Goal: Information Seeking & Learning: Learn about a topic

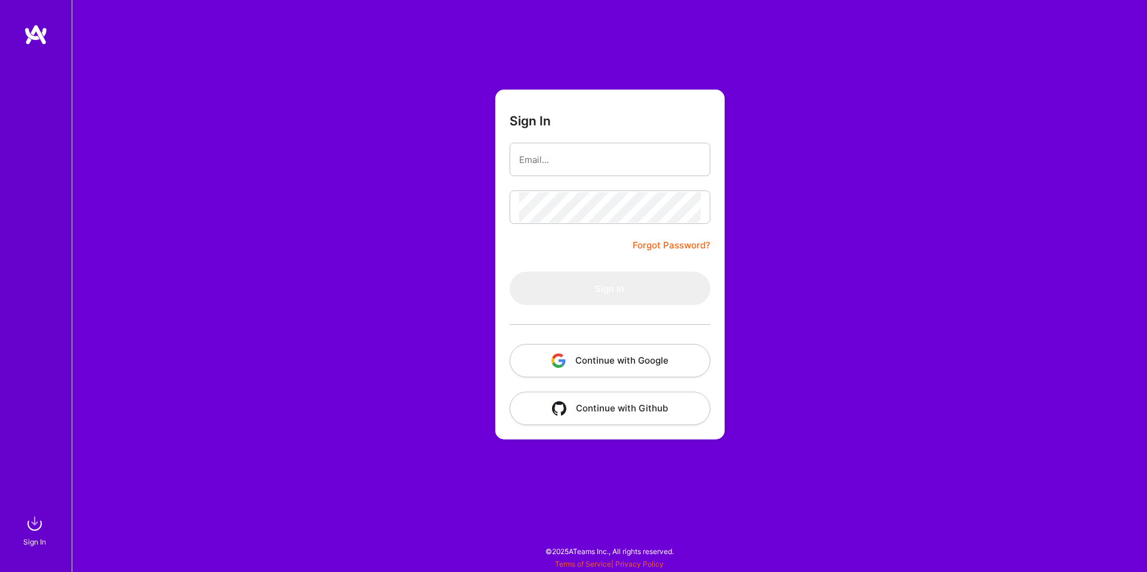
click at [567, 360] on button "Continue with Google" at bounding box center [610, 360] width 201 height 33
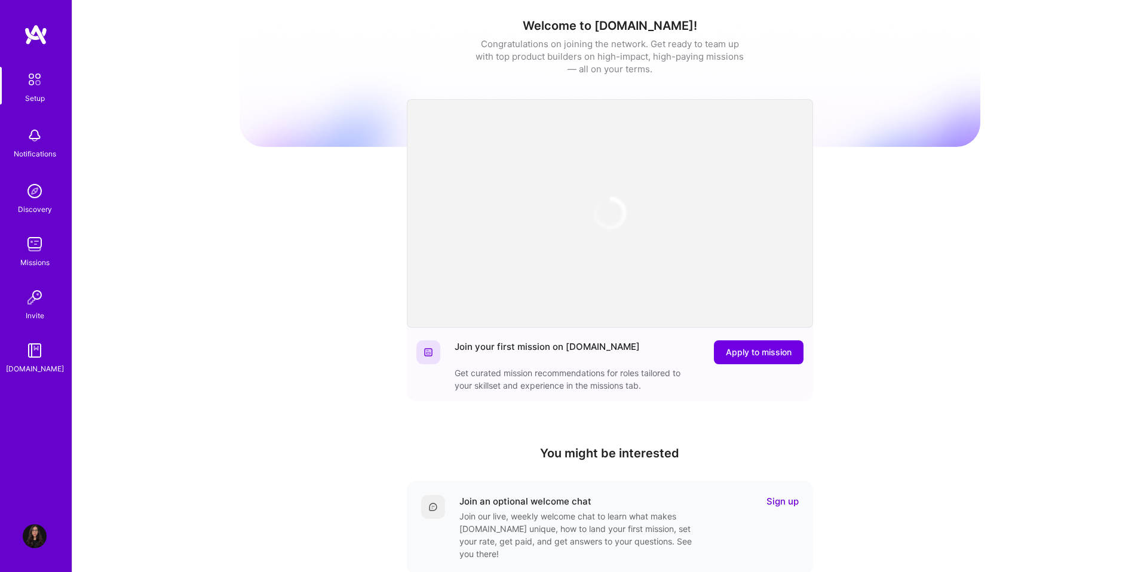
click at [27, 38] on img at bounding box center [36, 35] width 24 height 22
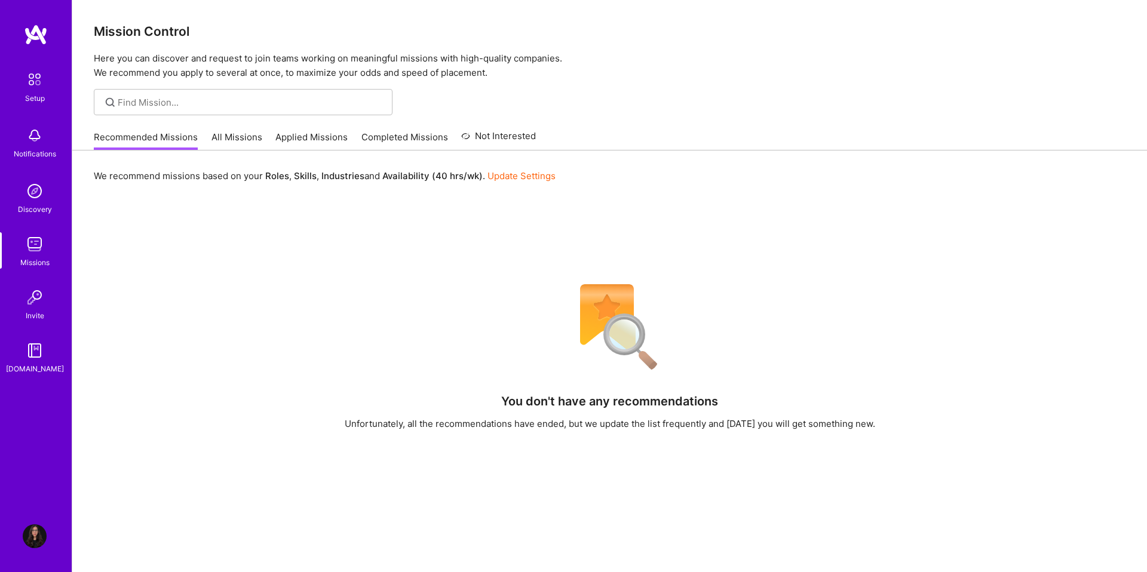
click at [237, 139] on link "All Missions" at bounding box center [236, 141] width 51 height 20
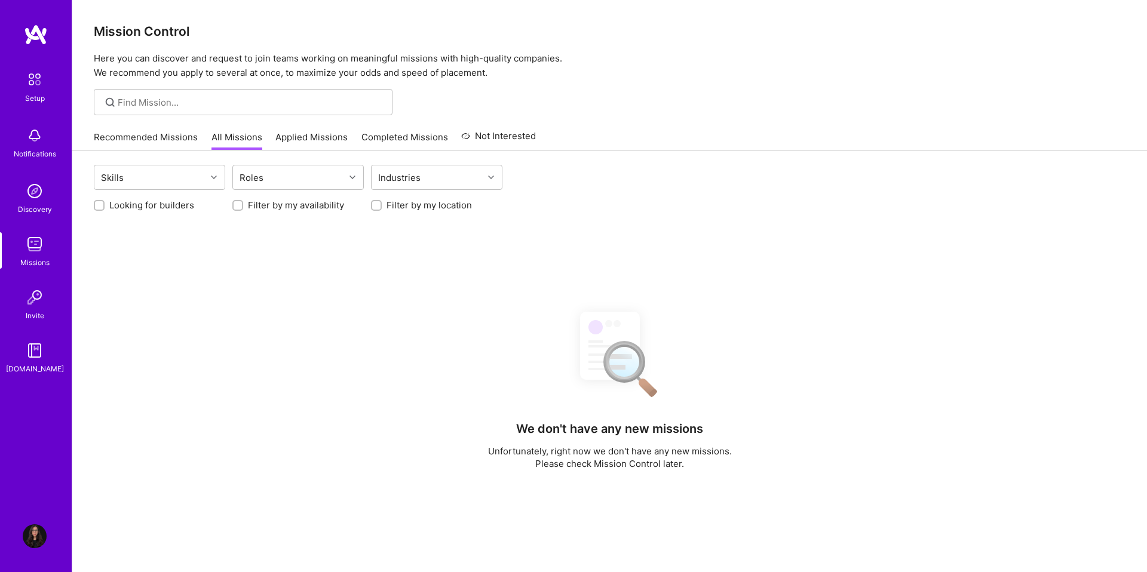
click at [152, 207] on label "Looking for builders" at bounding box center [151, 205] width 85 height 13
click at [105, 207] on input "Looking for builders" at bounding box center [100, 206] width 8 height 8
checkbox input "true"
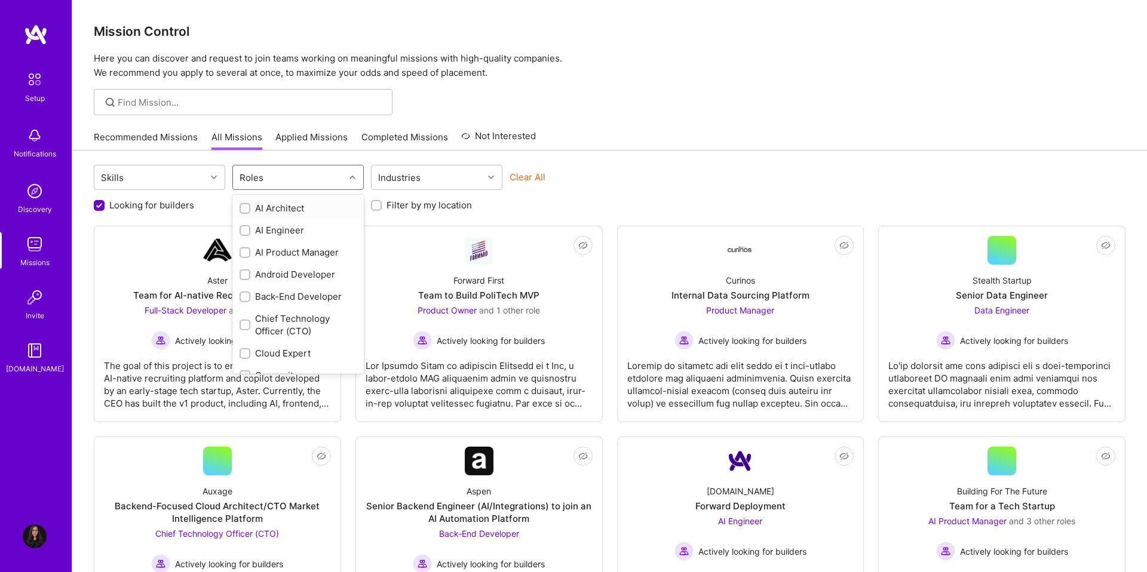
click at [290, 183] on div "Roles" at bounding box center [289, 177] width 112 height 24
click at [286, 262] on div "Product Designer" at bounding box center [298, 262] width 117 height 13
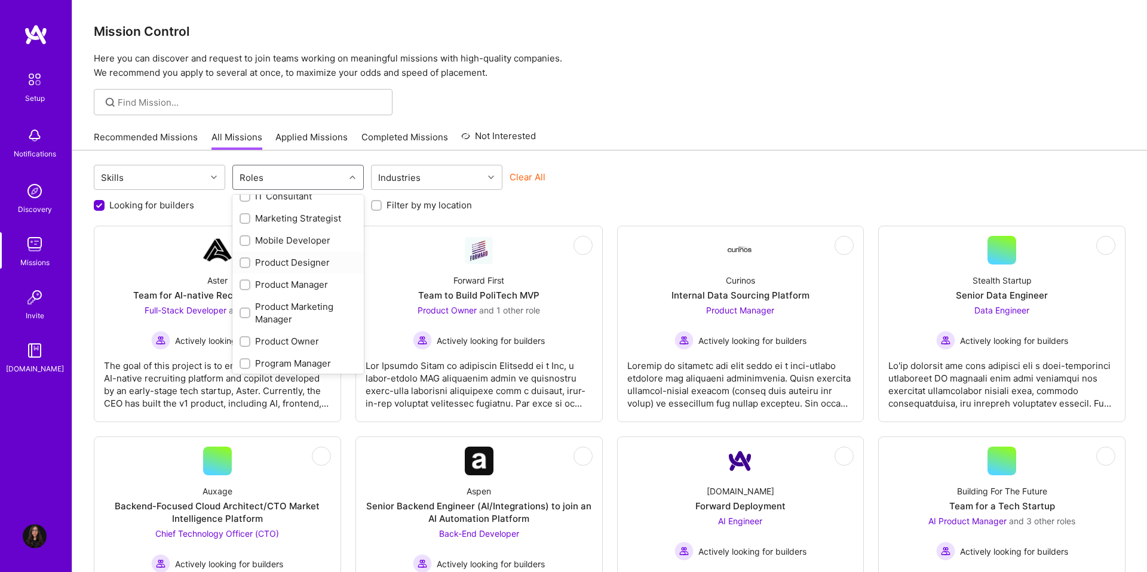
checkbox input "true"
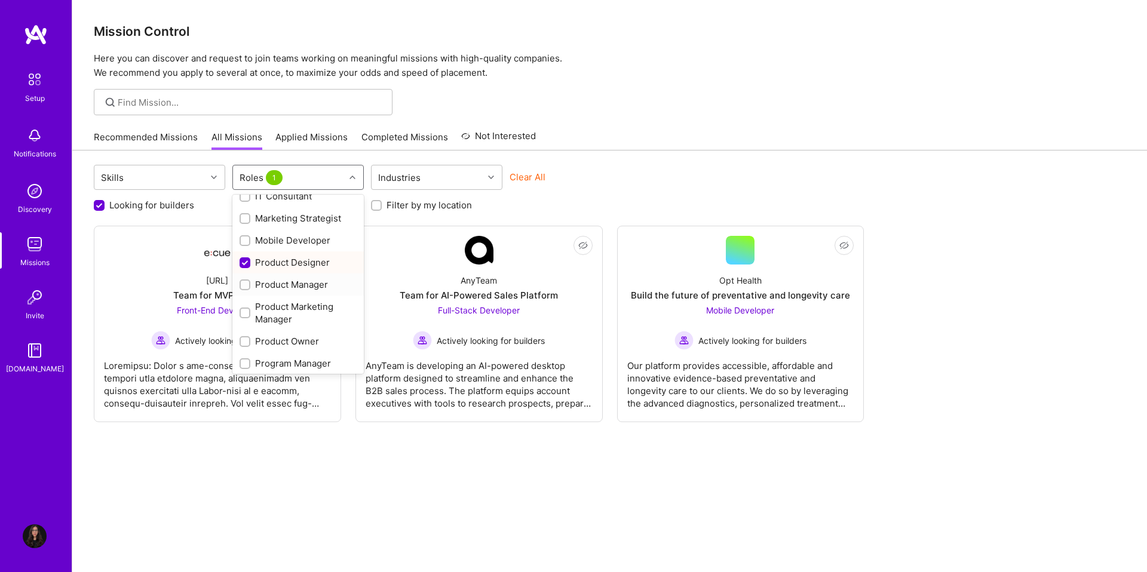
click at [283, 287] on div "Product Manager" at bounding box center [298, 284] width 117 height 13
checkbox input "true"
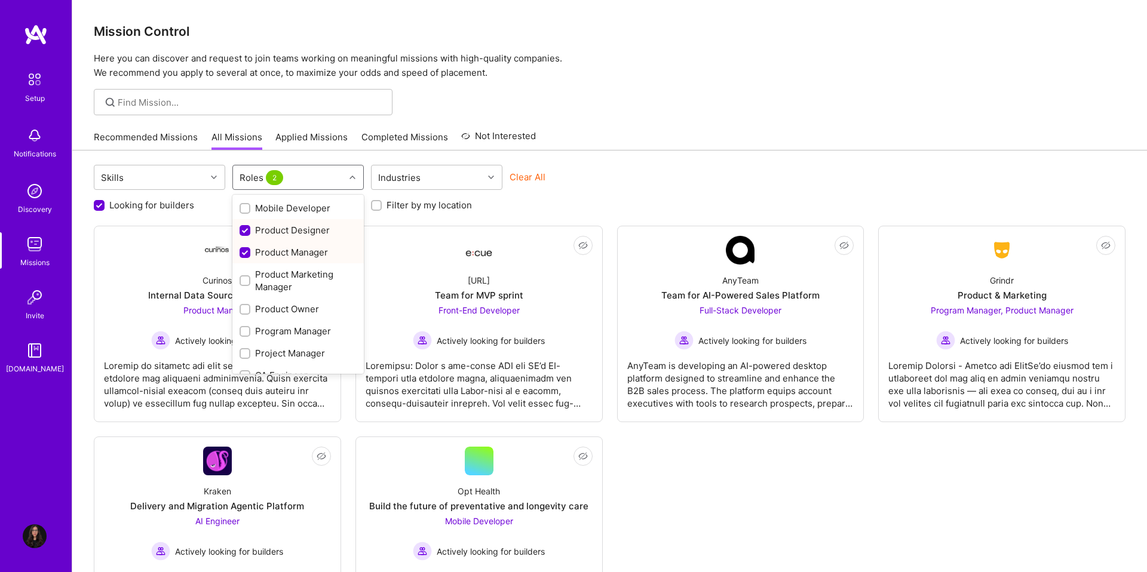
scroll to position [449, 0]
click at [277, 304] on div "Product Owner" at bounding box center [298, 305] width 117 height 13
checkbox input "true"
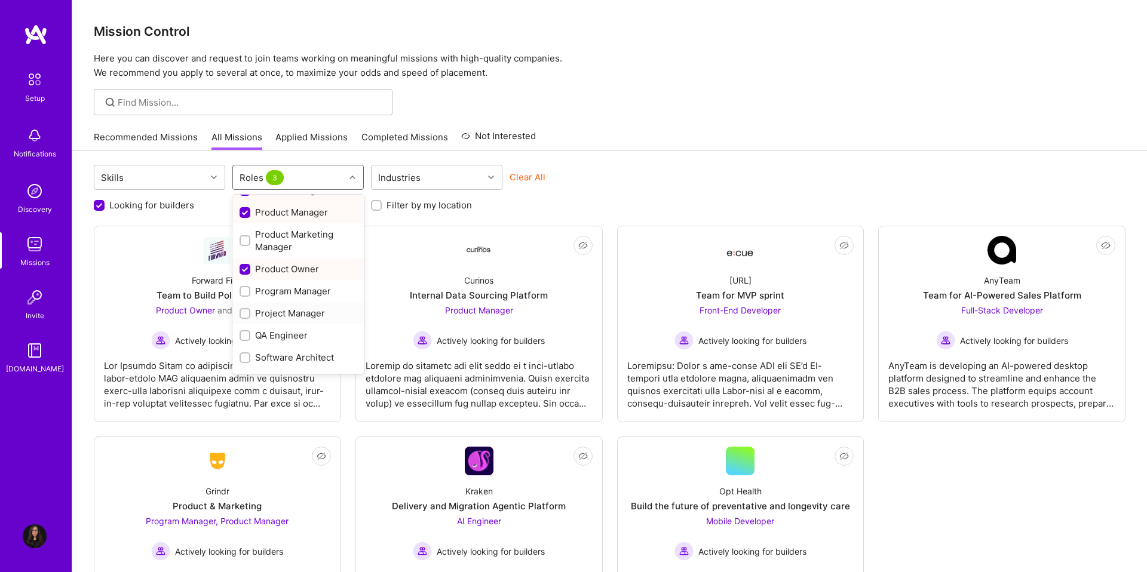
click at [276, 315] on div "Project Manager" at bounding box center [298, 313] width 117 height 13
checkbox input "true"
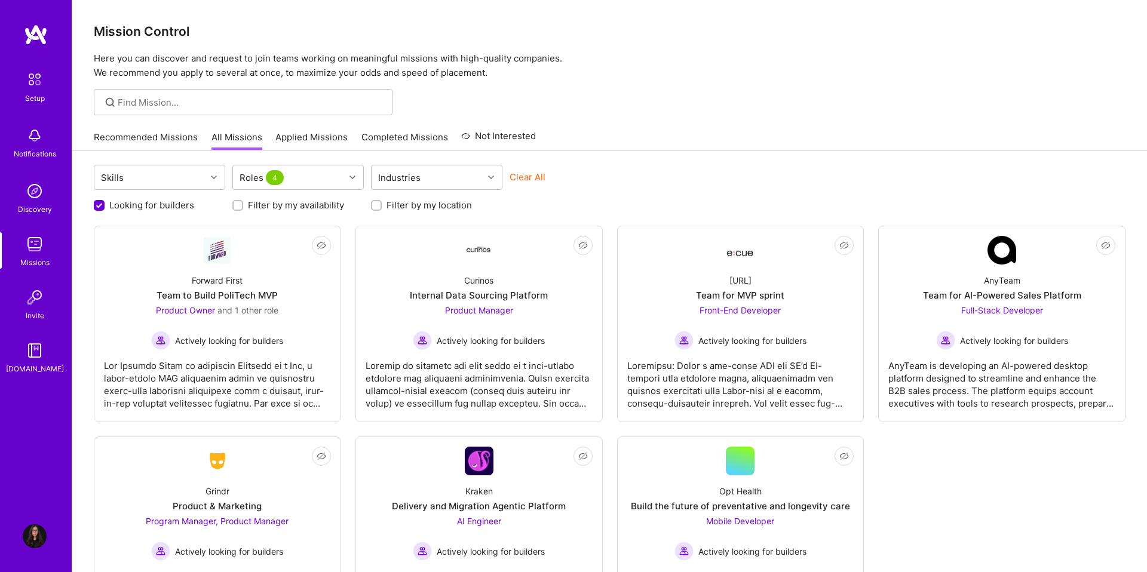
click at [625, 184] on div "Clear All" at bounding box center [575, 182] width 131 height 22
click at [375, 211] on div "Skills Roles 4 Industries Clear All Looking for builders Filter by my availabil…" at bounding box center [609, 406] width 1075 height 511
click at [375, 208] on input "Filter by my location" at bounding box center [377, 206] width 8 height 8
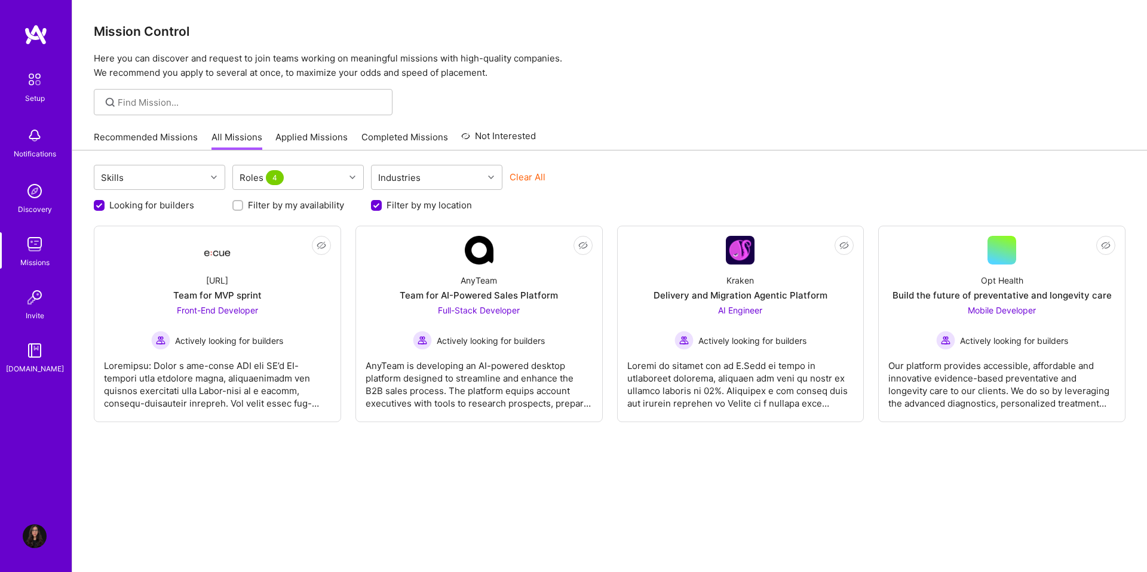
click at [375, 208] on input "Filter by my location" at bounding box center [377, 206] width 11 height 11
checkbox input "false"
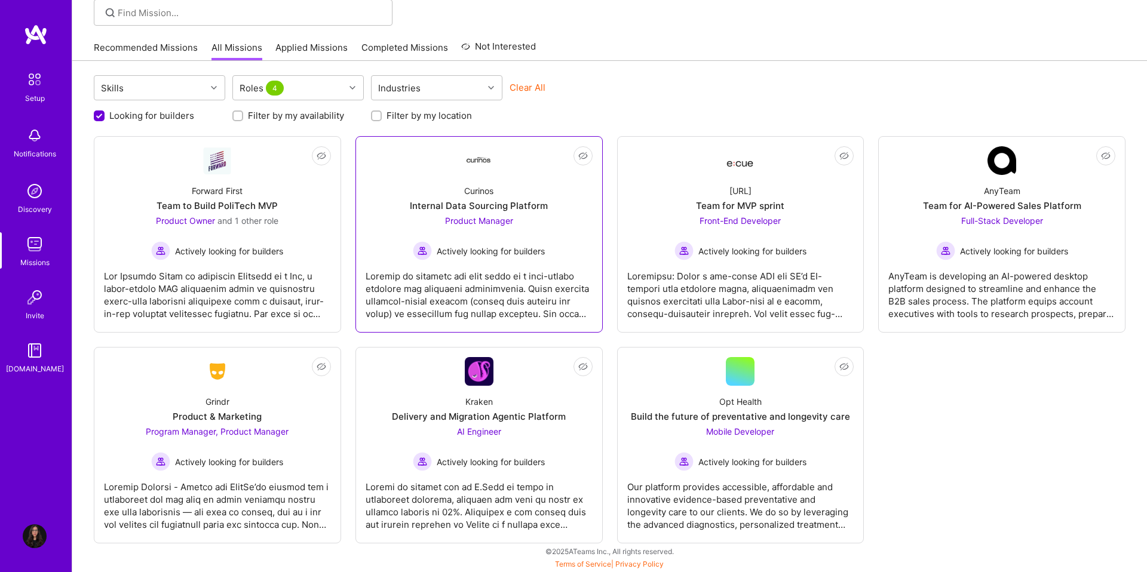
scroll to position [0, 0]
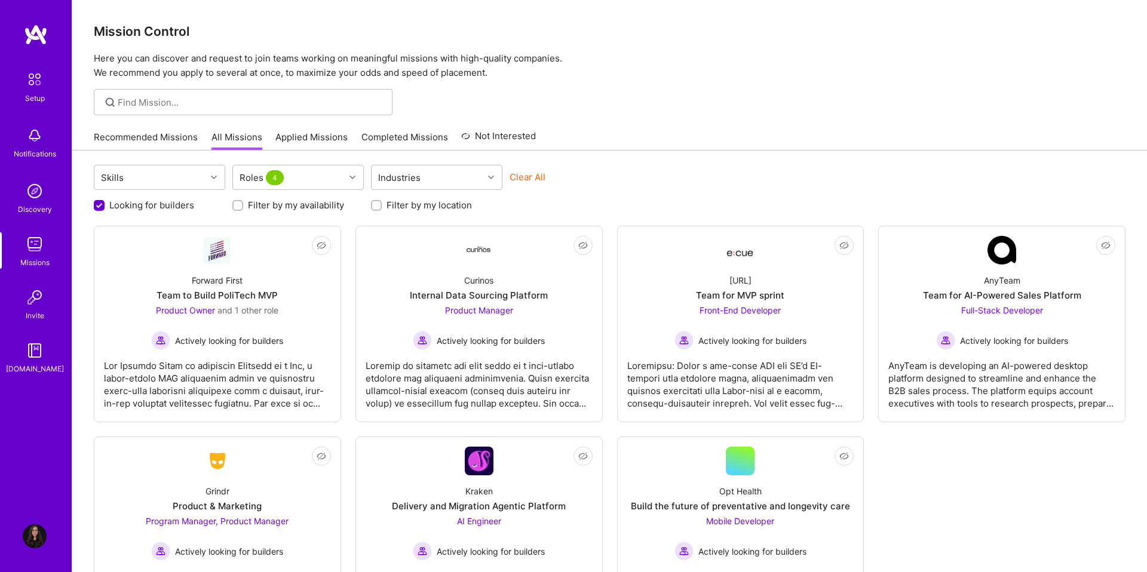
click at [38, 39] on img at bounding box center [36, 35] width 24 height 22
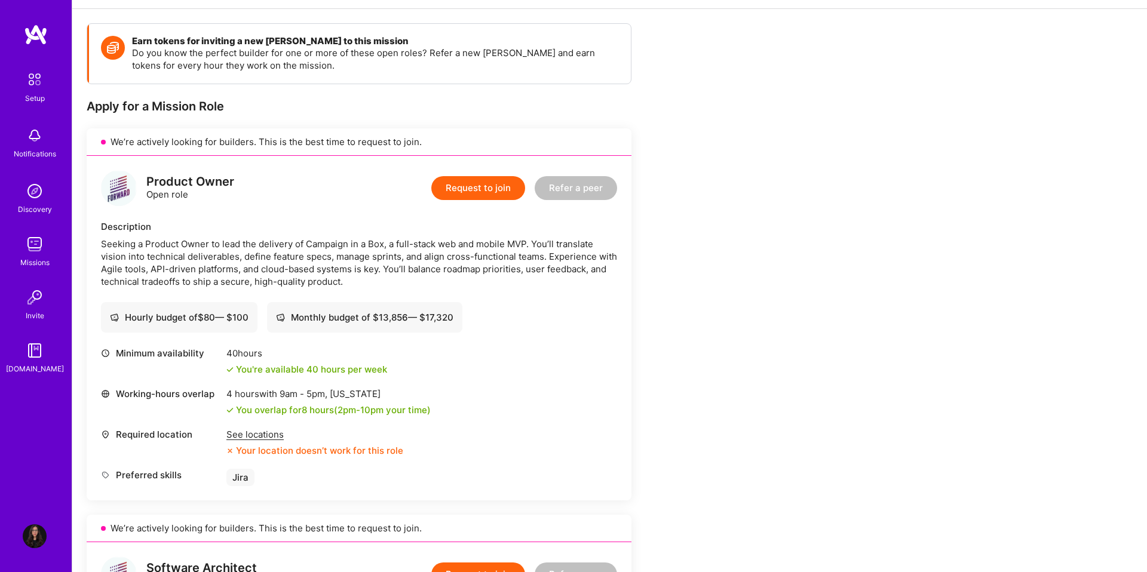
scroll to position [153, 0]
click at [263, 433] on div "See locations" at bounding box center [314, 433] width 177 height 13
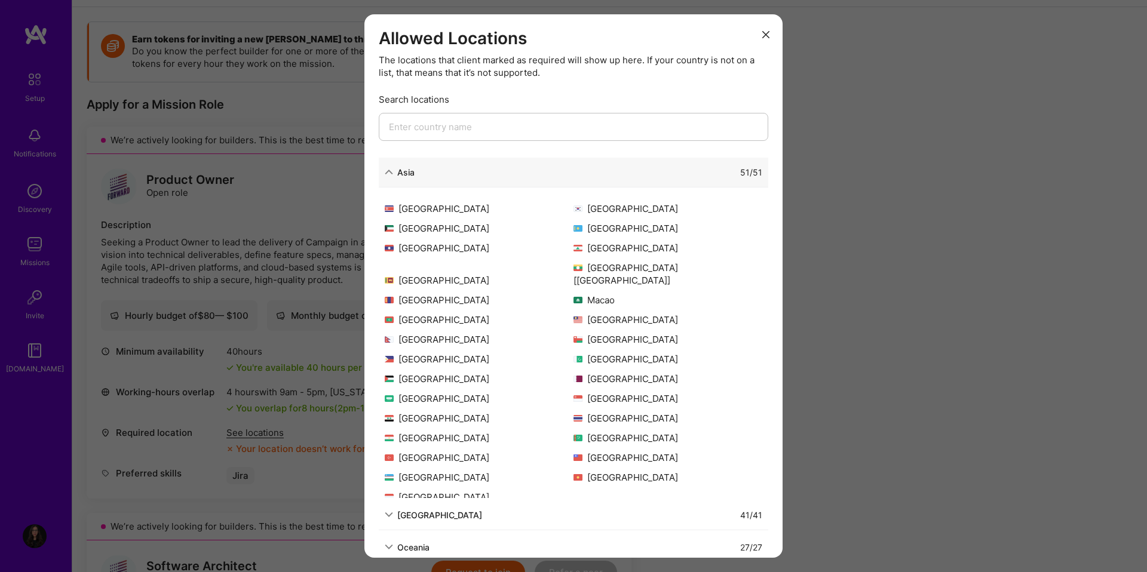
scroll to position [54, 0]
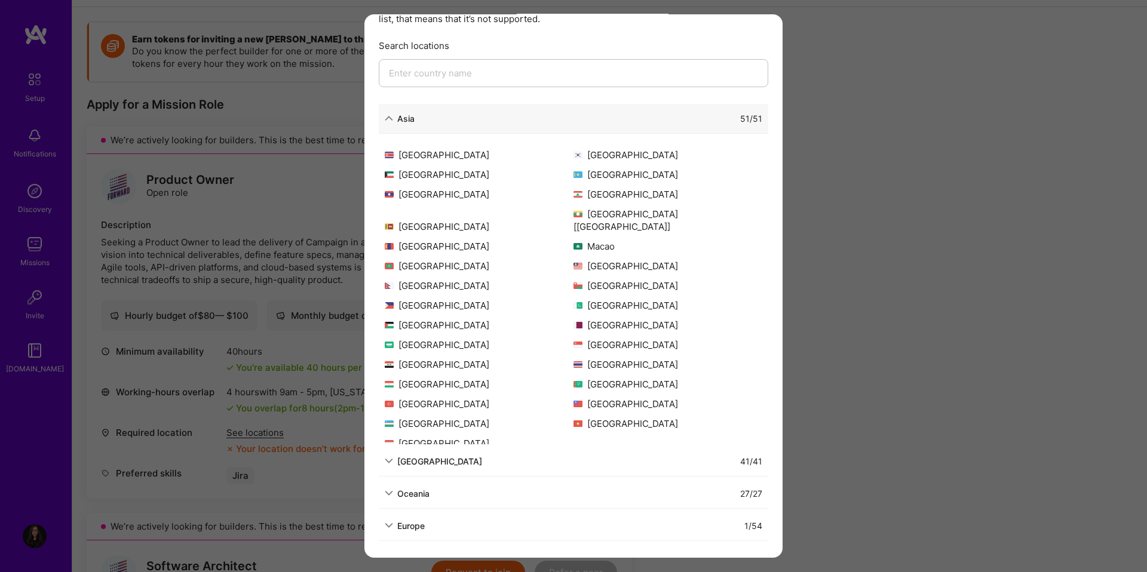
click at [850, 241] on div "Allowed Locations The locations that client marked as required will show up her…" at bounding box center [573, 286] width 1147 height 572
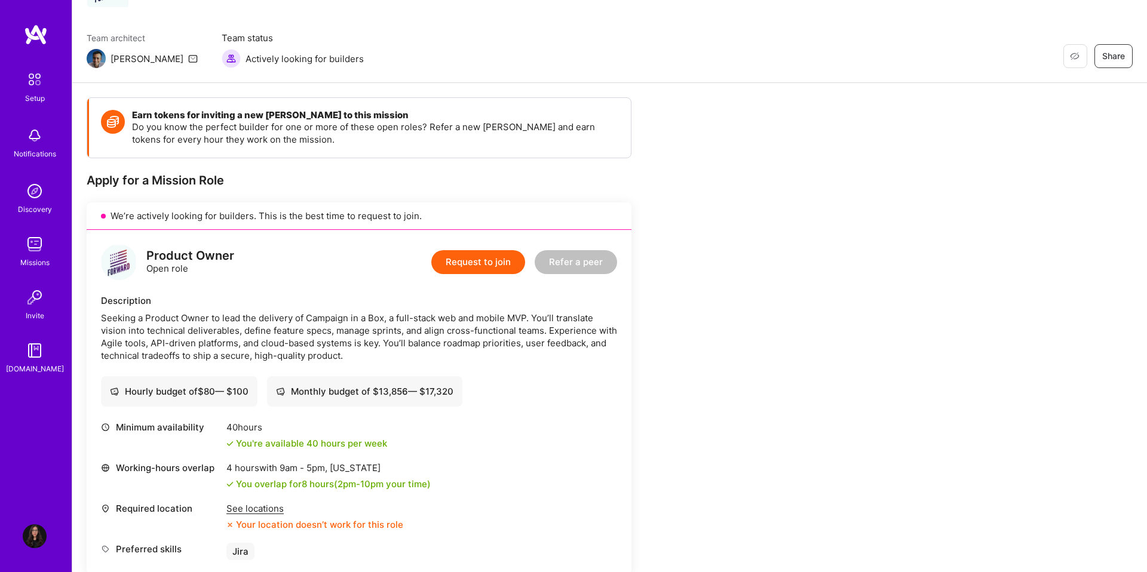
scroll to position [79, 0]
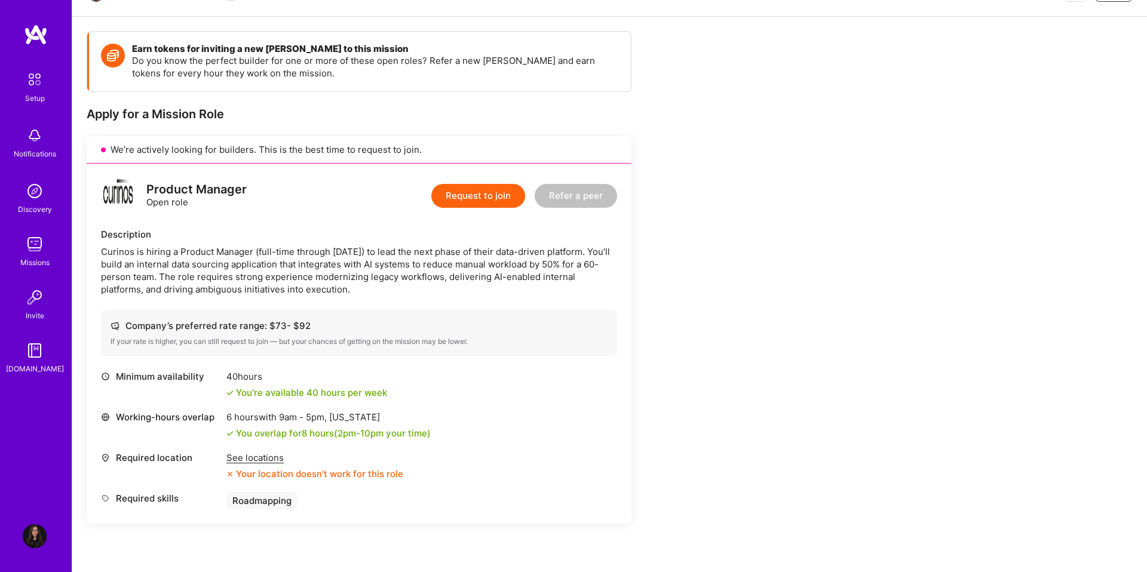
scroll to position [144, 0]
click at [264, 458] on div "See locations" at bounding box center [314, 457] width 177 height 13
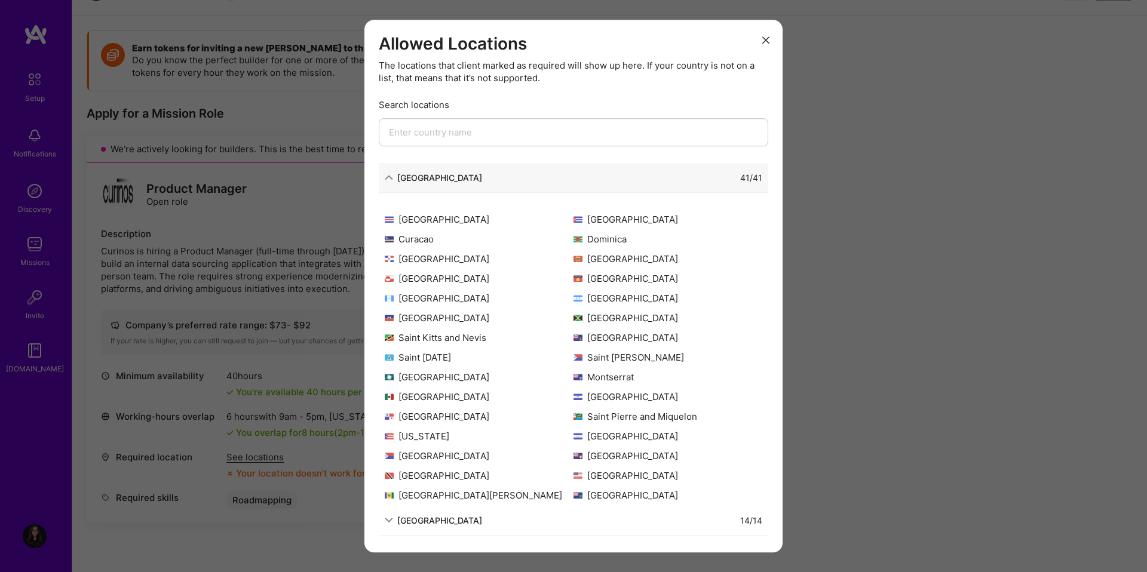
scroll to position [115, 0]
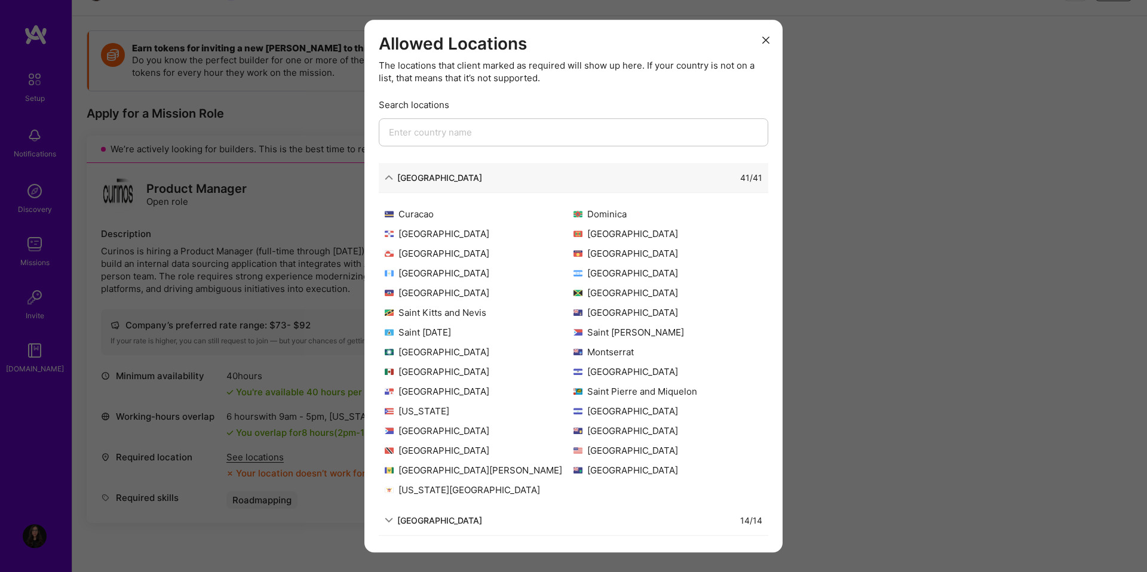
click at [762, 41] on icon "modal" at bounding box center [765, 39] width 7 height 7
